Goal: Task Accomplishment & Management: Complete application form

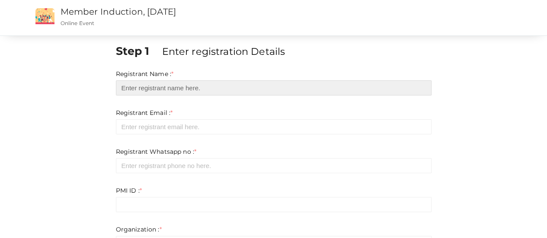
click at [198, 86] on input "text" at bounding box center [274, 87] width 316 height 15
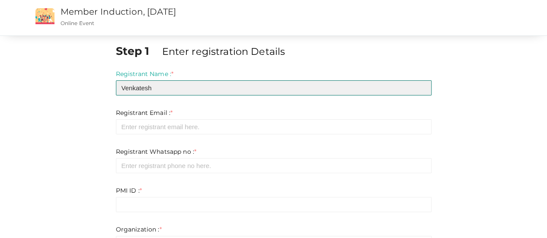
click at [198, 86] on input "Venkatesh" at bounding box center [274, 87] width 316 height 15
click at [121, 87] on input "Venkatesh" at bounding box center [274, 87] width 316 height 15
type input "V Venkatesh"
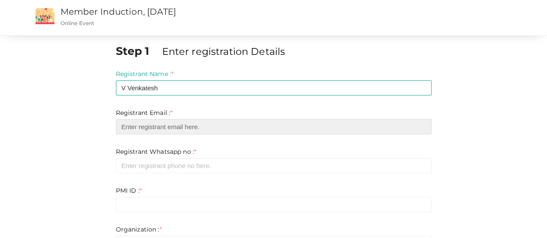
click at [187, 124] on input "email" at bounding box center [274, 126] width 316 height 15
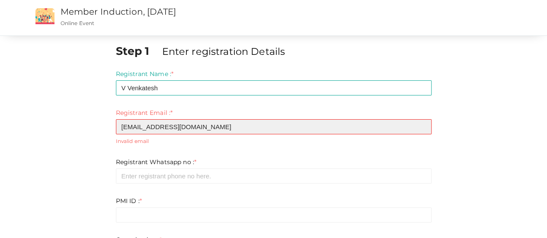
type input "[EMAIL_ADDRESS][DOMAIN_NAME]"
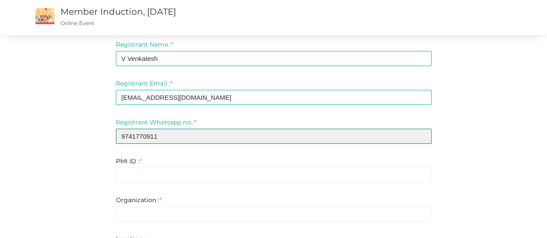
scroll to position [43, 0]
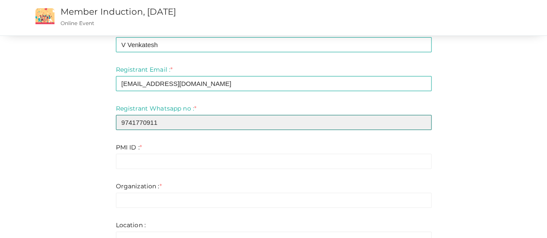
type input "9741770911"
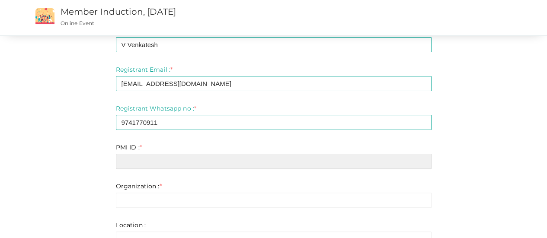
click at [157, 162] on input "text" at bounding box center [274, 161] width 316 height 15
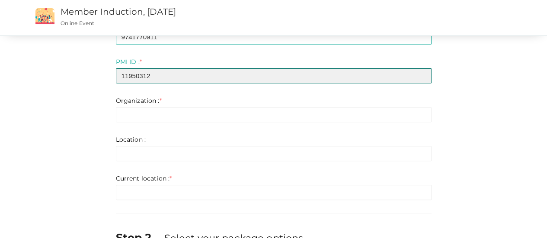
scroll to position [130, 0]
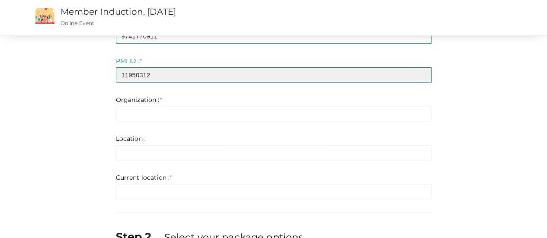
type input "11950312"
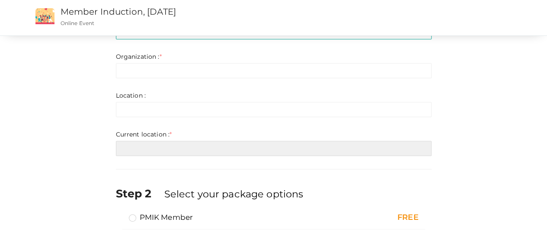
click at [205, 151] on input "text" at bounding box center [274, 148] width 316 height 15
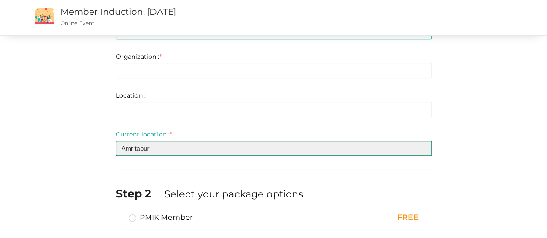
type input "Amritapuri"
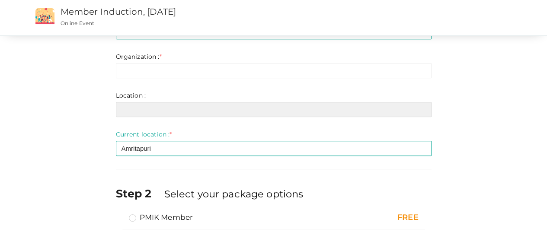
click at [205, 112] on input "text" at bounding box center [274, 109] width 316 height 15
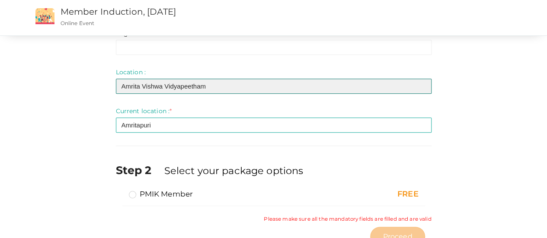
scroll to position [229, 0]
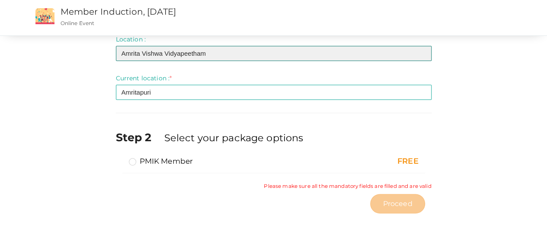
type input "Amrita Vishwa Vidyapeetham"
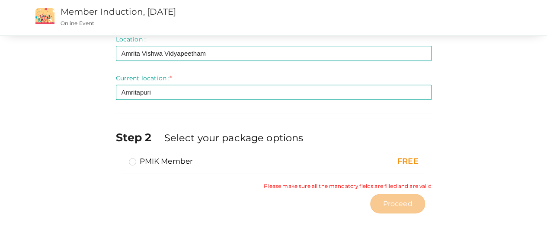
click at [135, 161] on label "PMIK Member" at bounding box center [161, 161] width 64 height 10
click at [120, 158] on input "PMIK Member" at bounding box center [120, 158] width 0 height 0
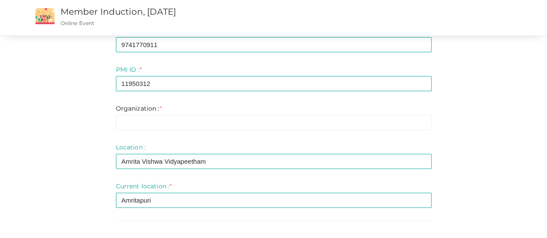
scroll to position [130, 0]
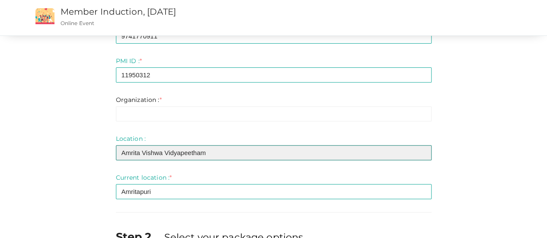
drag, startPoint x: 226, startPoint y: 153, endPoint x: 101, endPoint y: 155, distance: 124.6
click at [101, 155] on div "Step 1 Enter registration Details Registrant Name : * V [GEOGRAPHIC_DATA] Requi…" at bounding box center [274, 115] width 506 height 404
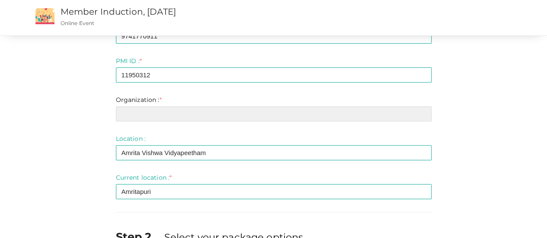
click at [190, 117] on input "text" at bounding box center [274, 113] width 316 height 15
paste input "Amrita Vishwa Vidyapeetham"
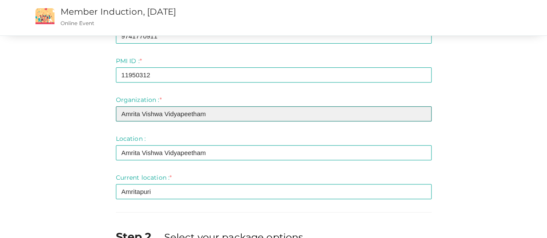
type input "Amrita Vishwa Vidyapeetham"
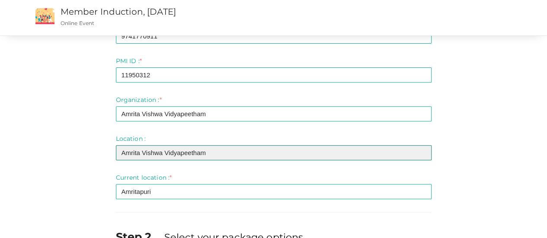
click at [215, 150] on input "Amrita Vishwa Vidyapeetham" at bounding box center [274, 152] width 316 height 15
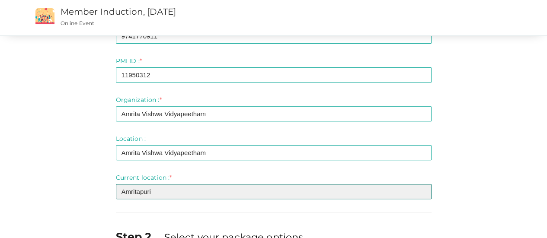
drag, startPoint x: 164, startPoint y: 195, endPoint x: 96, endPoint y: 194, distance: 67.5
click at [96, 194] on div "Step 1 Enter registration Details Registrant Name : * V [GEOGRAPHIC_DATA] Requi…" at bounding box center [274, 111] width 506 height 397
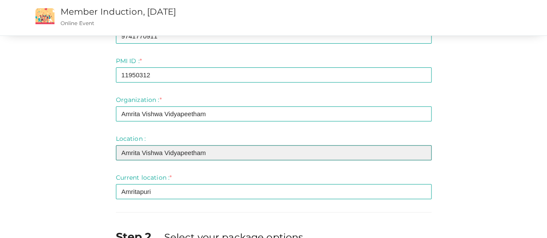
drag, startPoint x: 234, startPoint y: 153, endPoint x: 87, endPoint y: 156, distance: 146.7
click at [87, 156] on div "Step 1 Enter registration Details Registrant Name : * V [GEOGRAPHIC_DATA] Requi…" at bounding box center [274, 111] width 506 height 397
paste input "puri"
type input "Amritapuri"
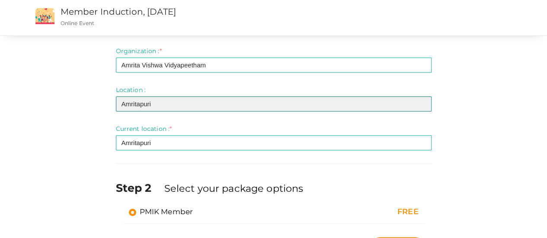
scroll to position [222, 0]
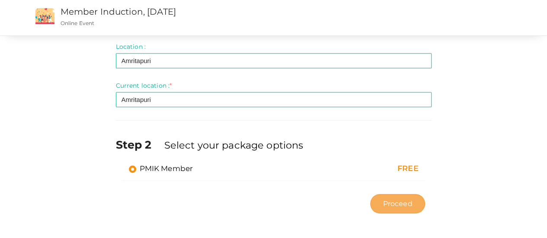
click at [408, 201] on span "Proceed" at bounding box center [397, 204] width 29 height 10
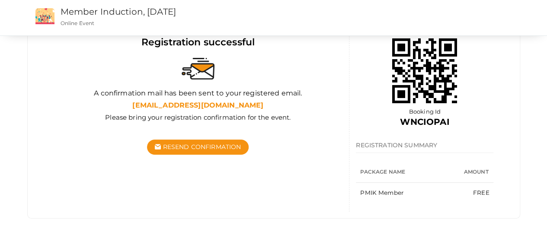
scroll to position [94, 0]
